Goal: Task Accomplishment & Management: Use online tool/utility

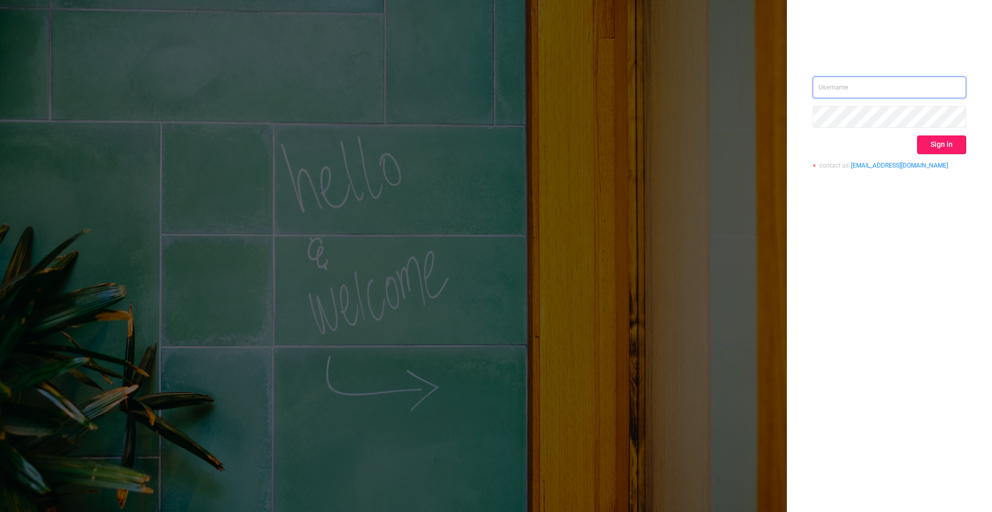
type input "[PERSON_NAME][EMAIL_ADDRESS][DOMAIN_NAME]"
click at [953, 148] on button "Sign in" at bounding box center [941, 144] width 49 height 19
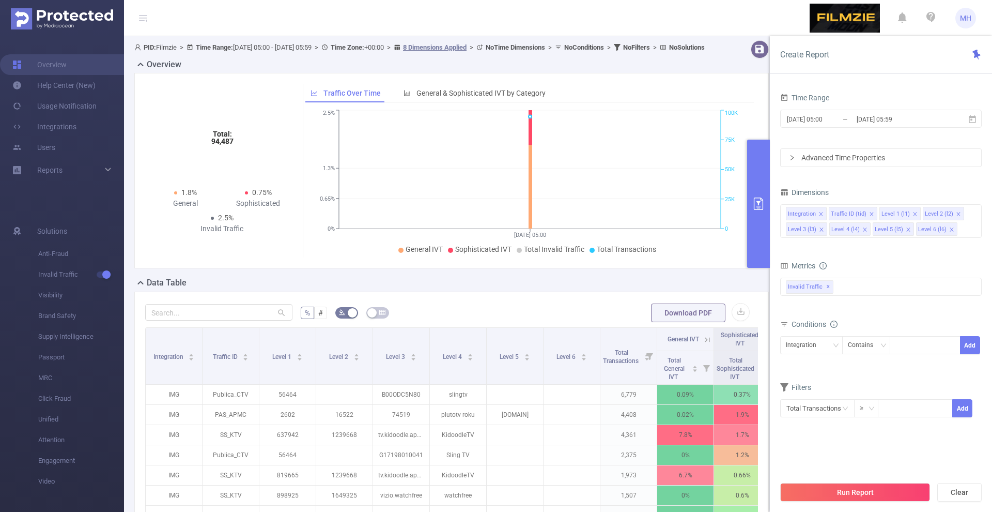
click at [806, 117] on input "[DATE] 05:00" at bounding box center [828, 119] width 84 height 14
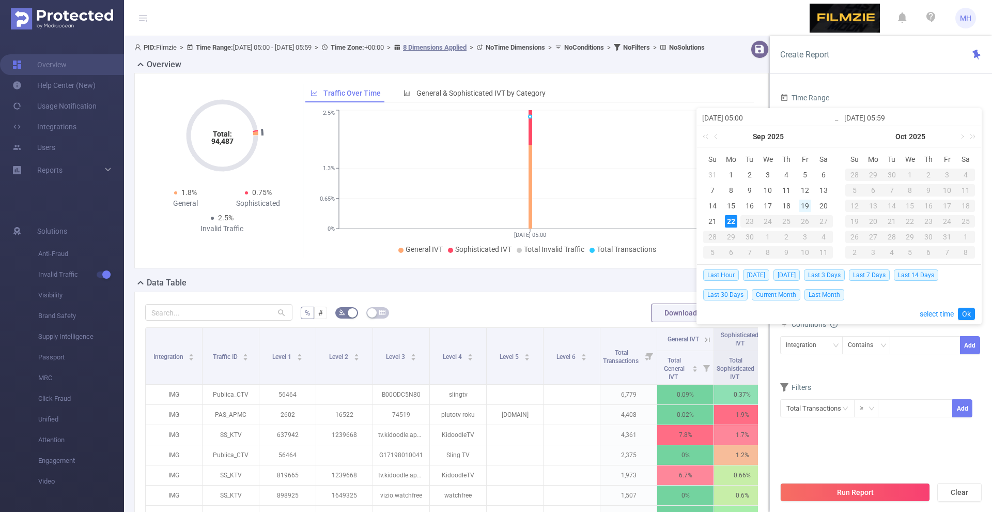
click at [808, 205] on div "19" at bounding box center [805, 205] width 12 height 12
click at [715, 223] on div "21" at bounding box center [712, 221] width 12 height 12
type input "[DATE] 05:00"
type input "[DATE] 05:59"
type input "[DATE] 05:00"
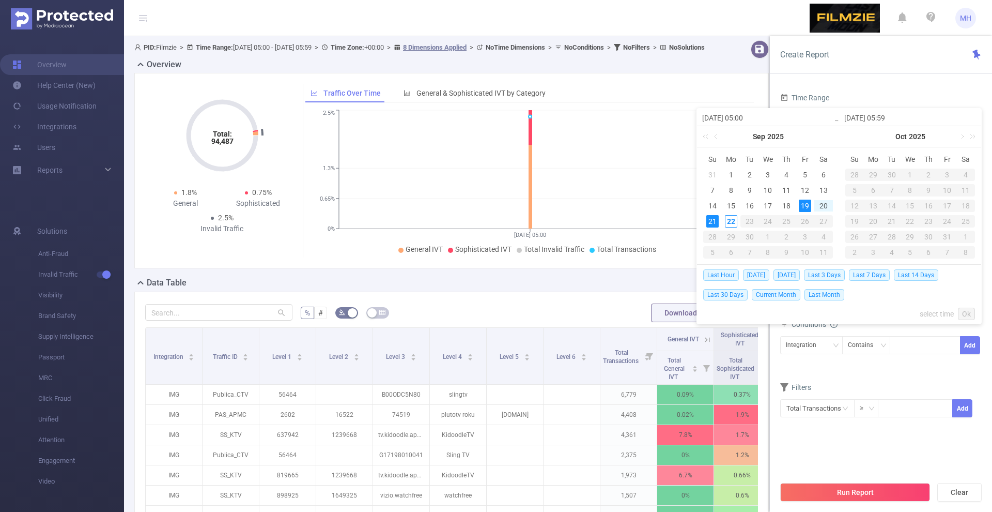
type input "[DATE] 05:59"
click at [831, 492] on button "Run Report" at bounding box center [855, 492] width 150 height 19
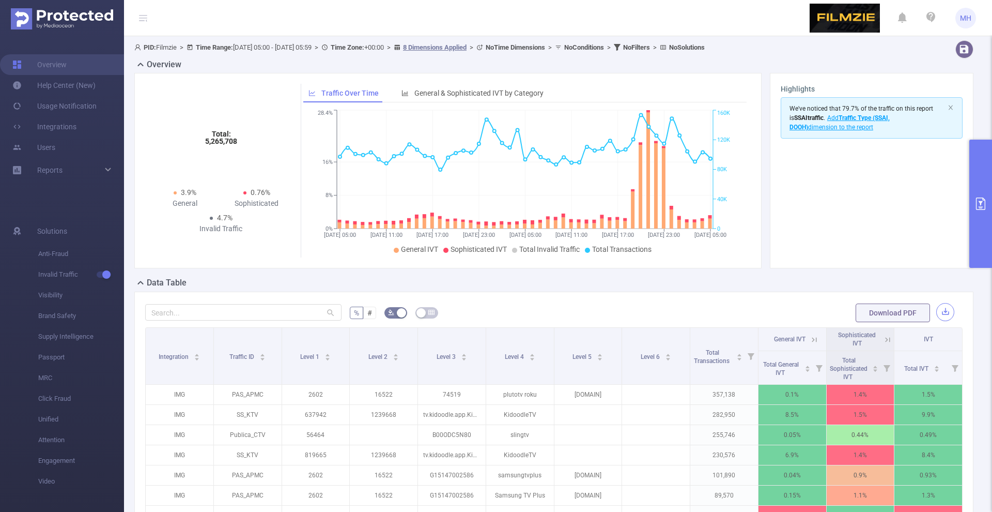
click at [947, 313] on button "button" at bounding box center [945, 312] width 18 height 18
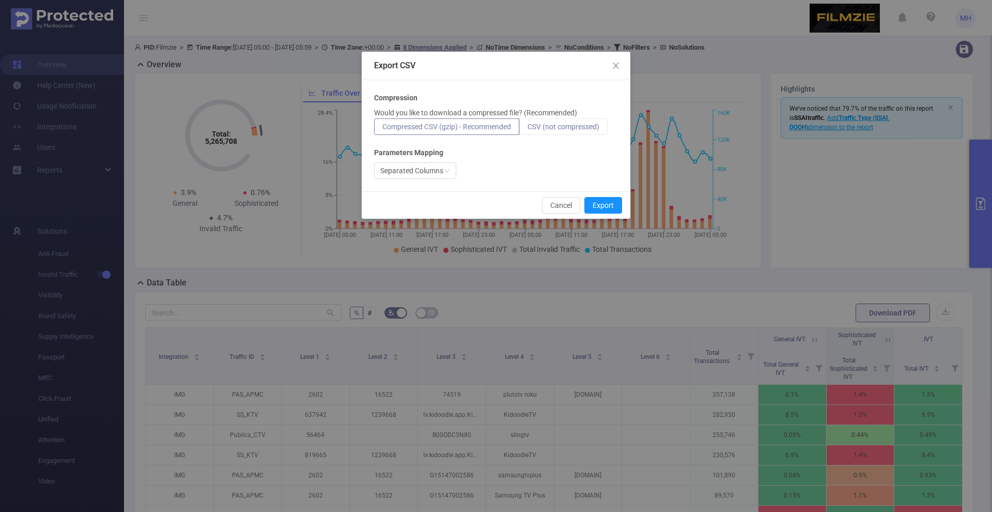
click at [557, 127] on span "CSV (not compressed)" at bounding box center [564, 126] width 72 height 8
click at [528, 129] on input "CSV (not compressed)" at bounding box center [528, 129] width 0 height 0
click at [608, 204] on button "Export" at bounding box center [603, 205] width 38 height 17
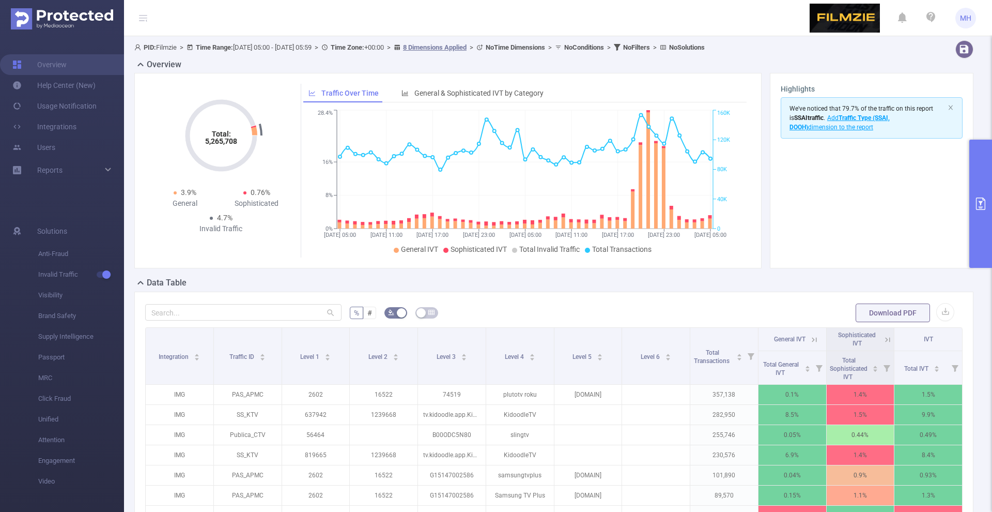
click at [361, 6] on header "MH" at bounding box center [496, 18] width 992 height 36
